Goal: Transaction & Acquisition: Download file/media

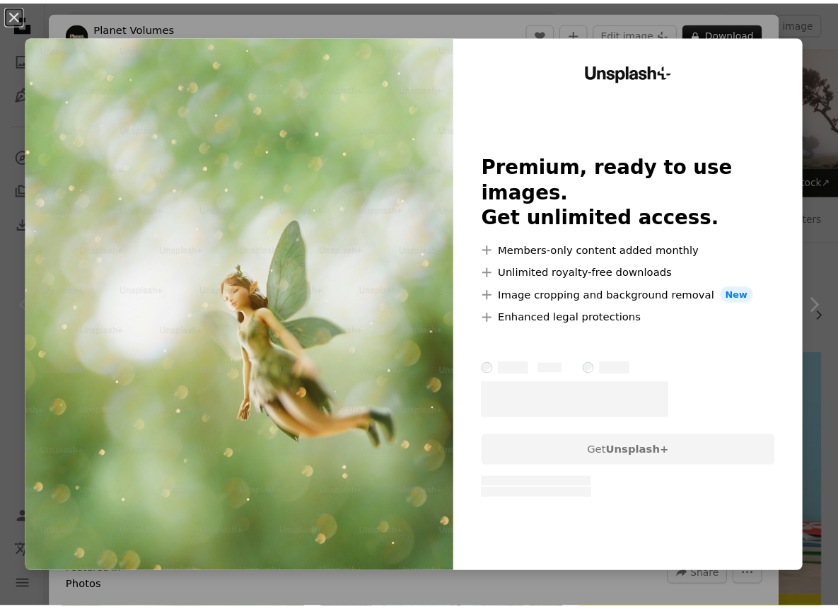
scroll to position [372, 0]
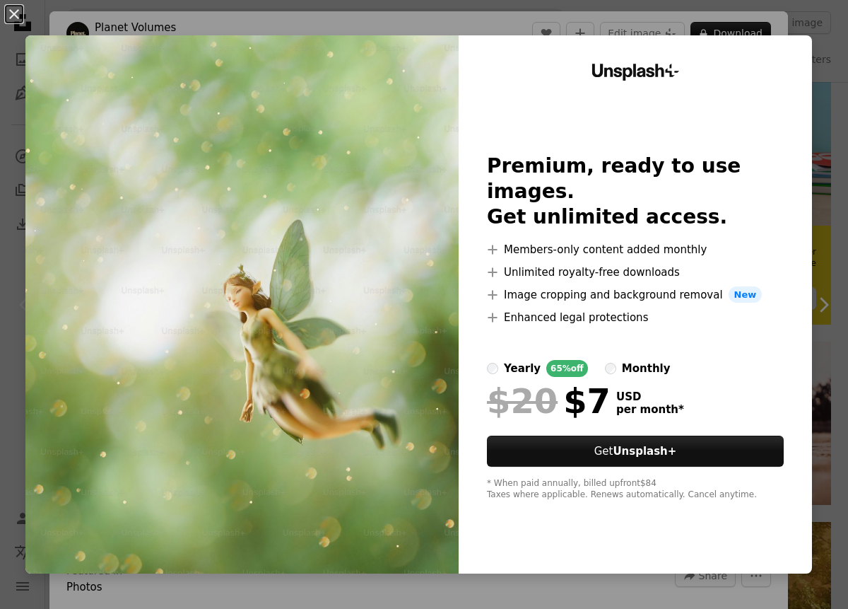
click at [19, 15] on button "An X shape" at bounding box center [14, 14] width 17 height 17
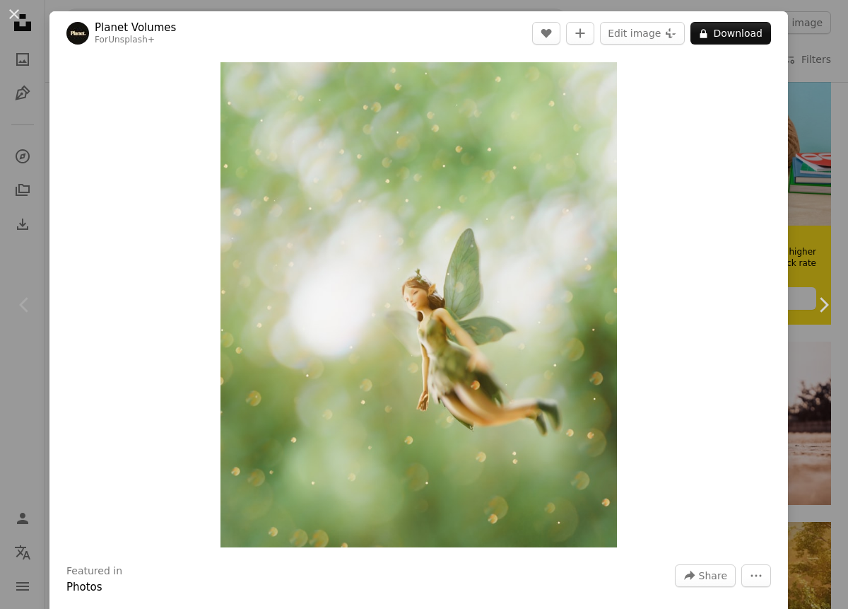
click at [11, 7] on button "An X shape" at bounding box center [14, 14] width 17 height 17
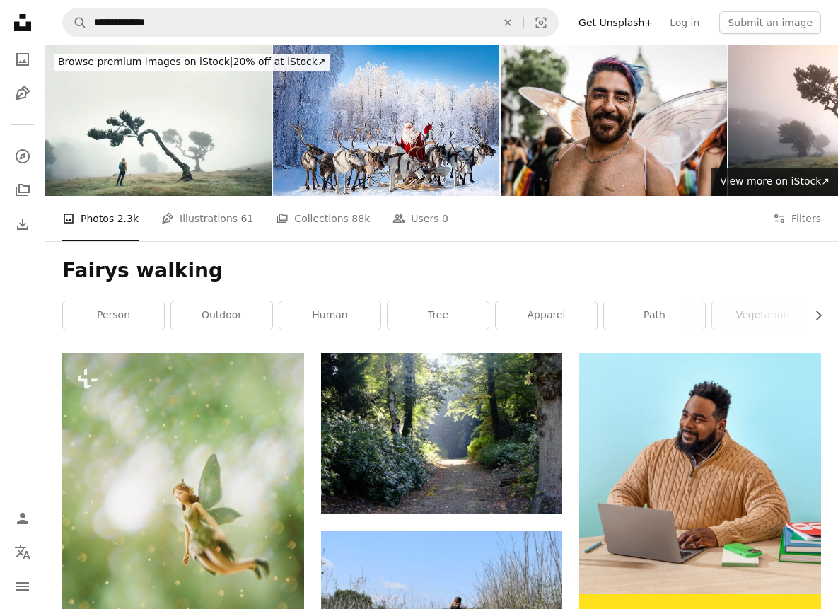
drag, startPoint x: 500, startPoint y: 309, endPoint x: 532, endPoint y: 293, distance: 36.1
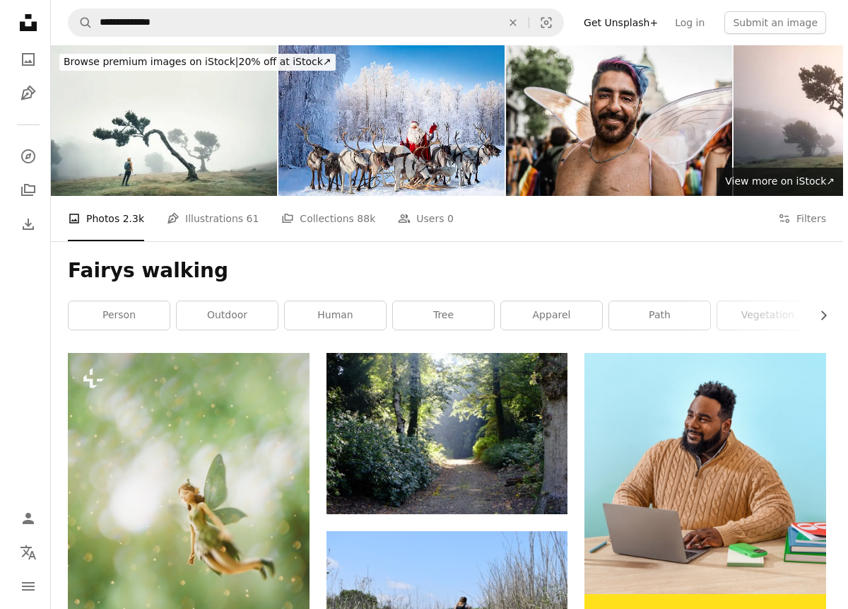
scroll to position [372, 0]
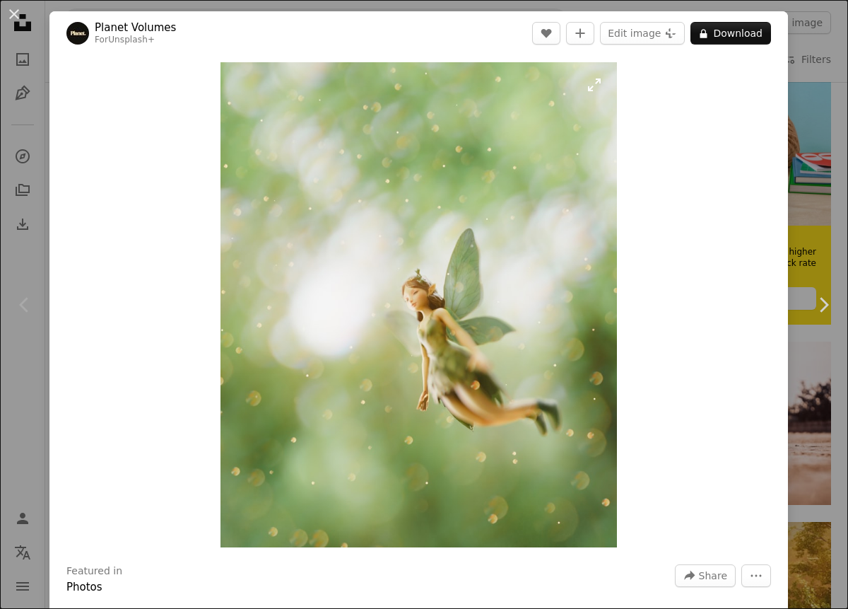
drag, startPoint x: 562, startPoint y: 319, endPoint x: 571, endPoint y: 314, distance: 9.8
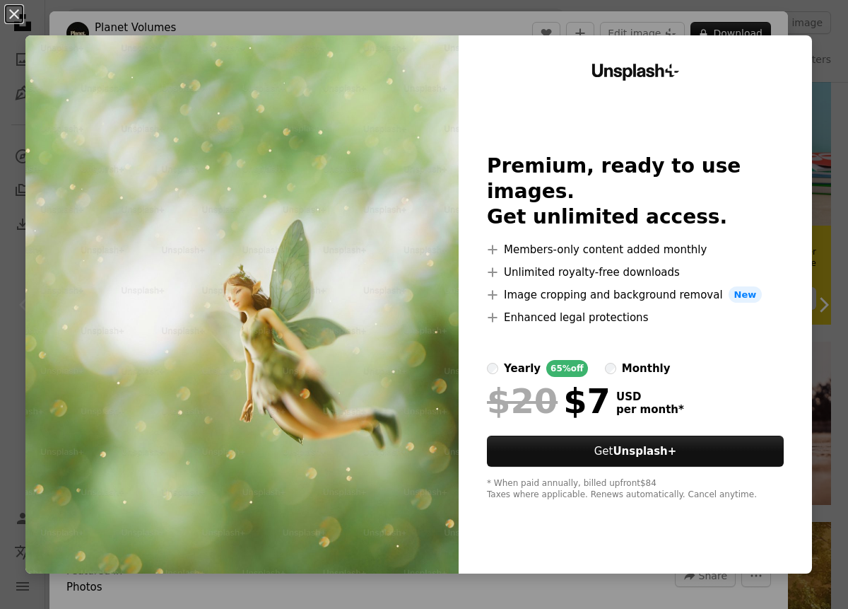
click at [15, 18] on button "An X shape" at bounding box center [14, 14] width 17 height 17
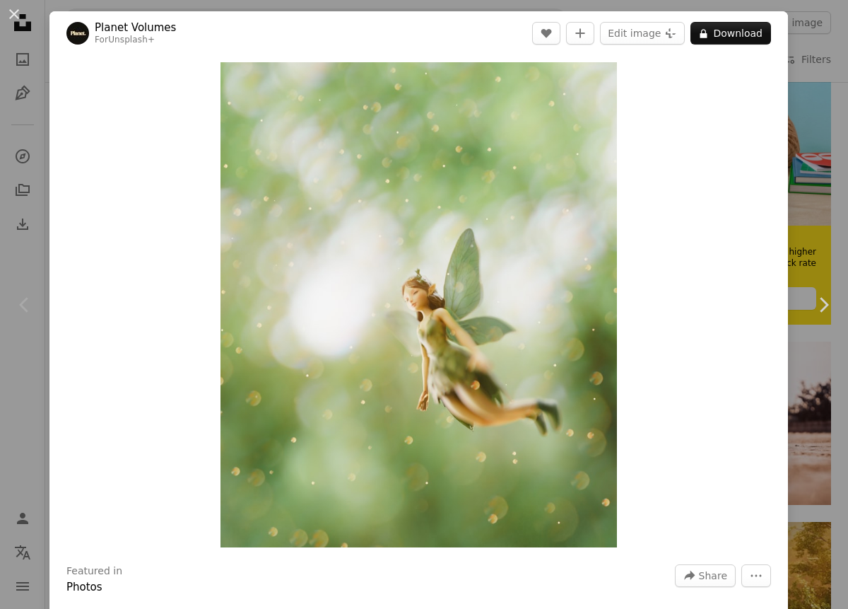
click at [14, 13] on button "An X shape" at bounding box center [14, 14] width 17 height 17
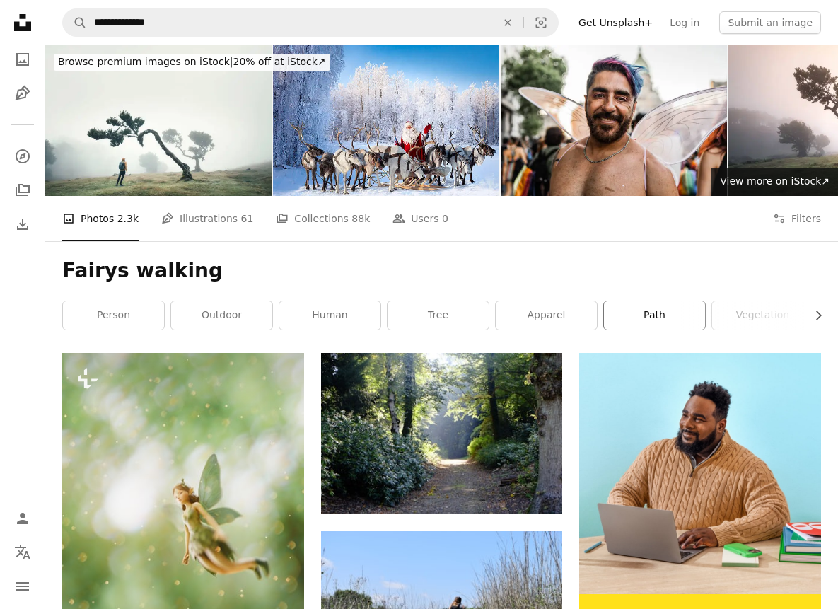
click at [647, 313] on link "path" at bounding box center [654, 315] width 101 height 28
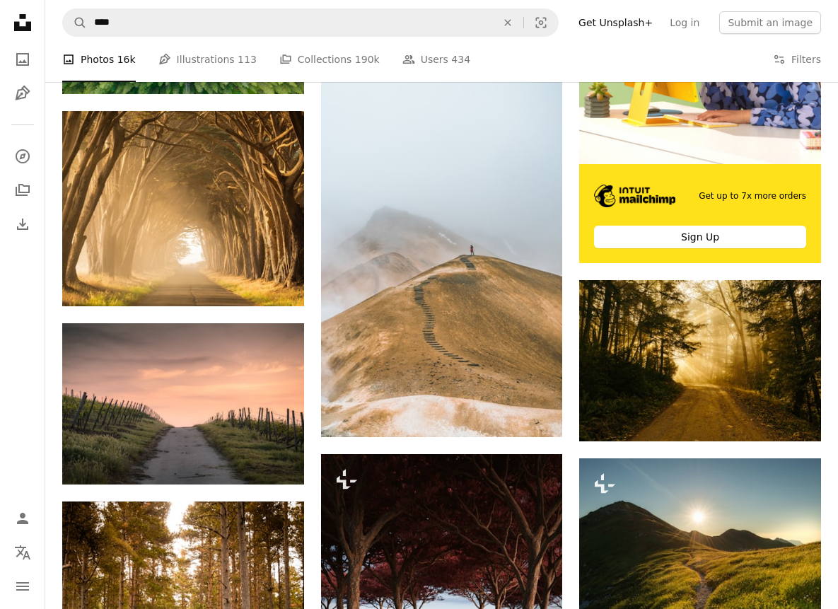
scroll to position [227, 0]
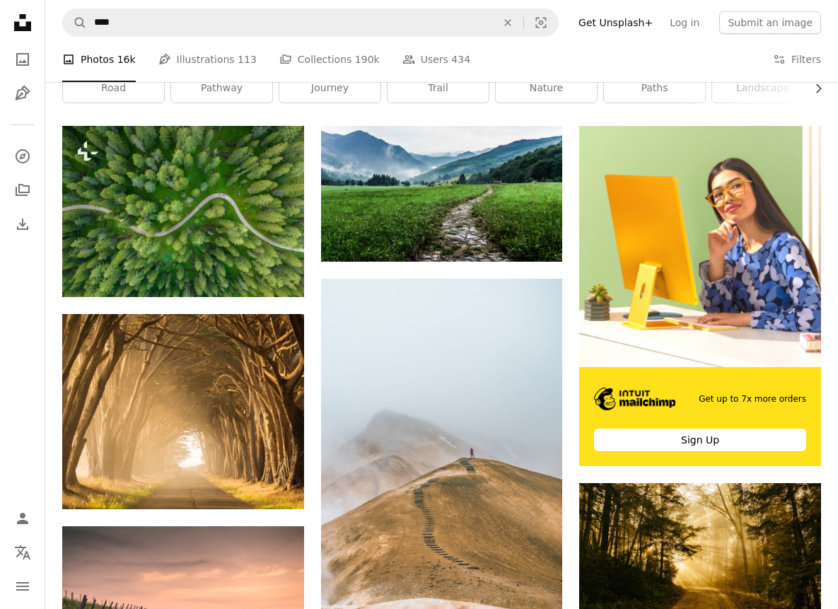
drag, startPoint x: 92, startPoint y: 63, endPoint x: 109, endPoint y: 71, distance: 18.7
click at [92, 63] on li "A photo Photos 16k" at bounding box center [99, 59] width 74 height 45
click at [139, 99] on link "road" at bounding box center [113, 88] width 101 height 28
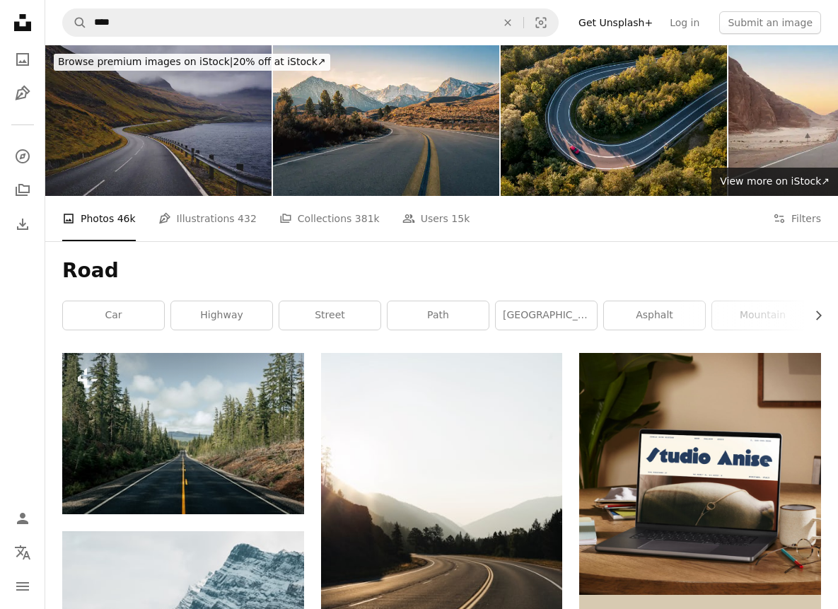
drag, startPoint x: 191, startPoint y: 217, endPoint x: 185, endPoint y: 209, distance: 10.6
click at [192, 217] on link "Pen Tool Illustrations 432" at bounding box center [207, 218] width 98 height 45
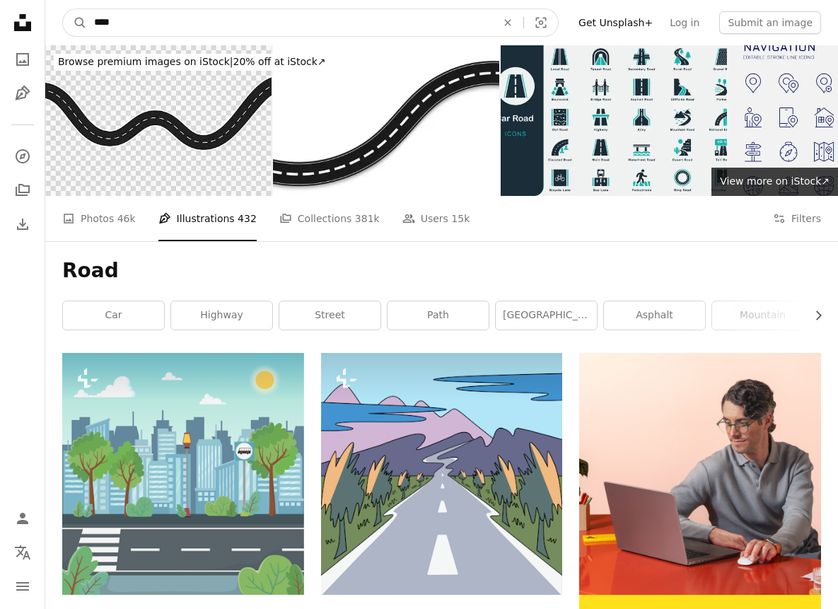
click at [108, 15] on input "****" at bounding box center [289, 22] width 405 height 27
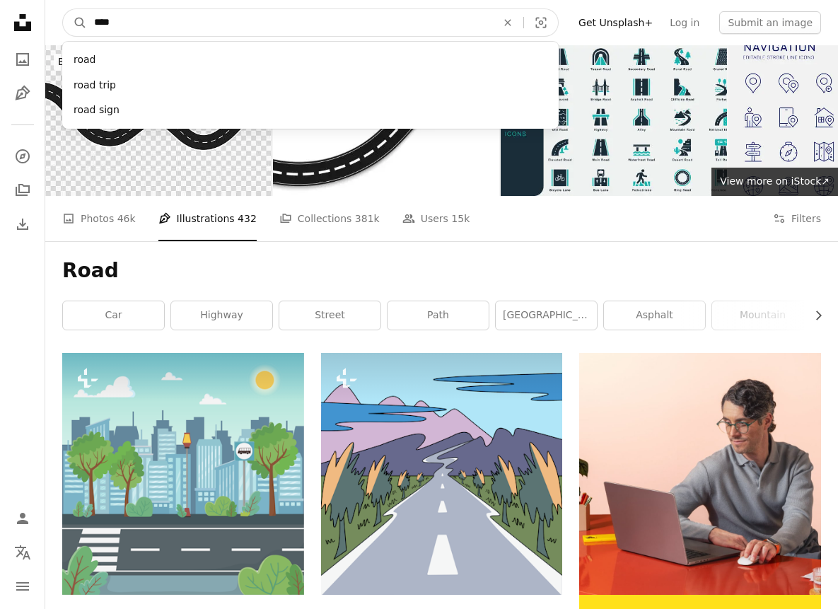
click at [108, 16] on input "****" at bounding box center [289, 22] width 405 height 27
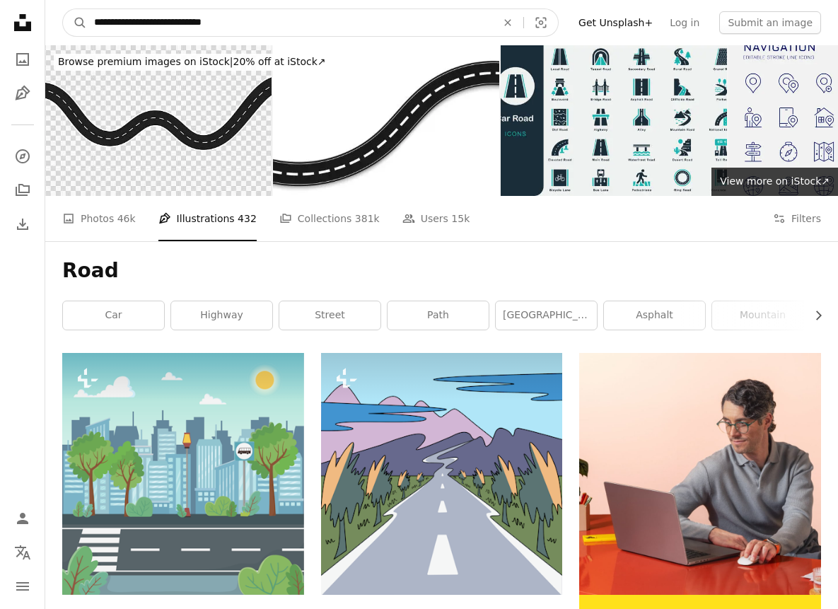
type input "**********"
click button "A magnifying glass" at bounding box center [75, 22] width 24 height 27
